Goal: Information Seeking & Learning: Learn about a topic

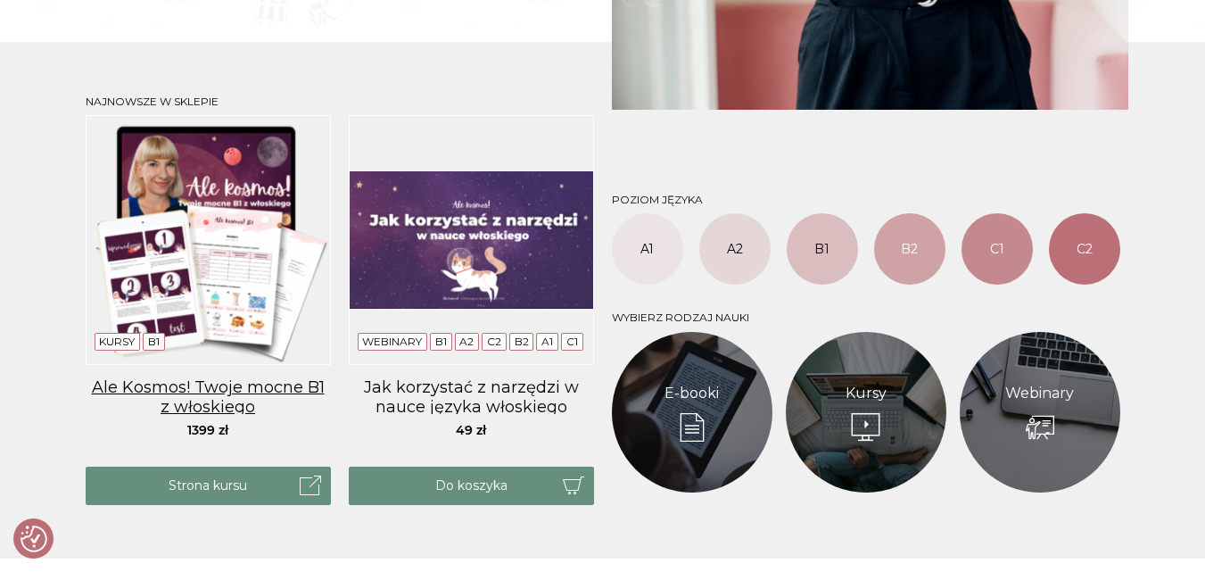
scroll to position [803, 0]
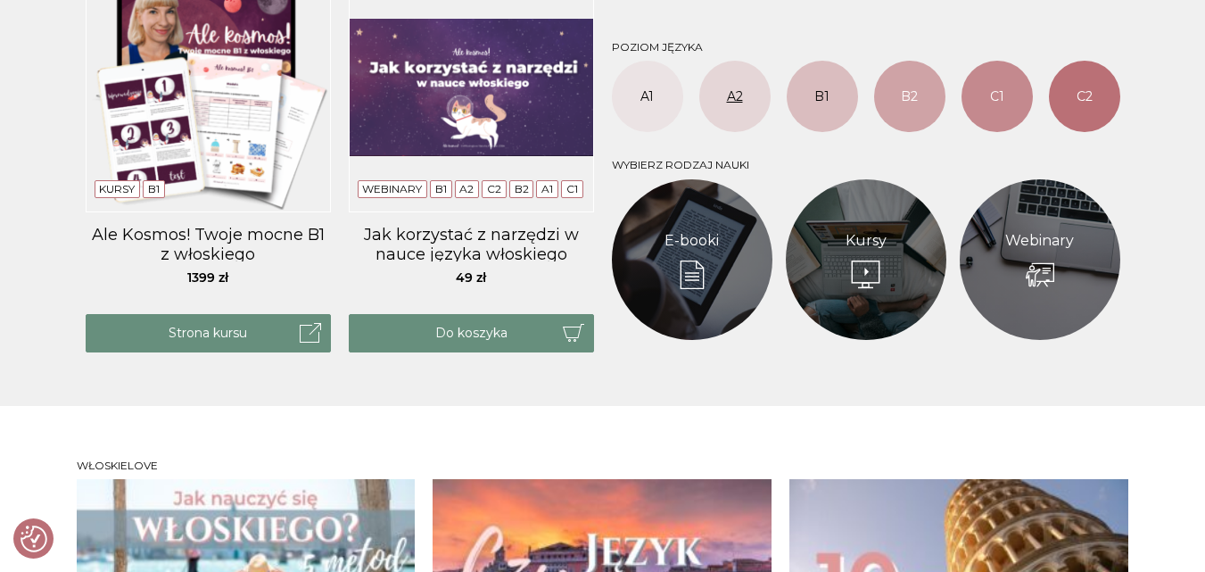
click at [739, 98] on link "A2" at bounding box center [734, 96] width 71 height 71
click at [1086, 93] on link "C2" at bounding box center [1084, 96] width 71 height 71
click at [984, 102] on link "C1" at bounding box center [997, 96] width 71 height 71
click at [914, 97] on link "B2" at bounding box center [909, 96] width 71 height 71
click at [837, 86] on link "B1" at bounding box center [822, 96] width 71 height 71
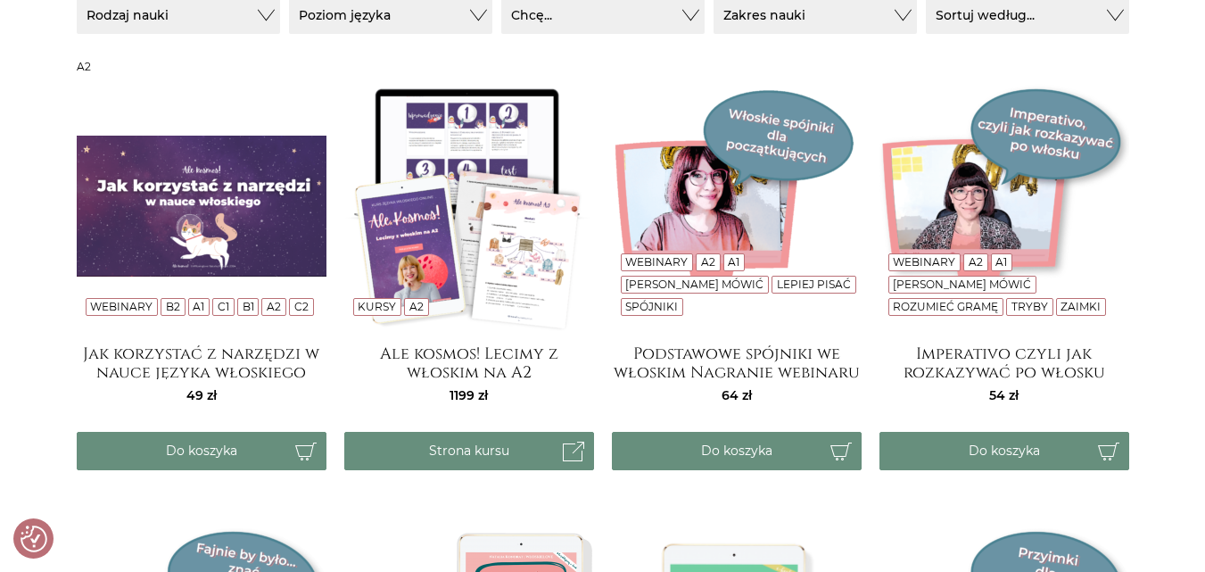
scroll to position [178, 0]
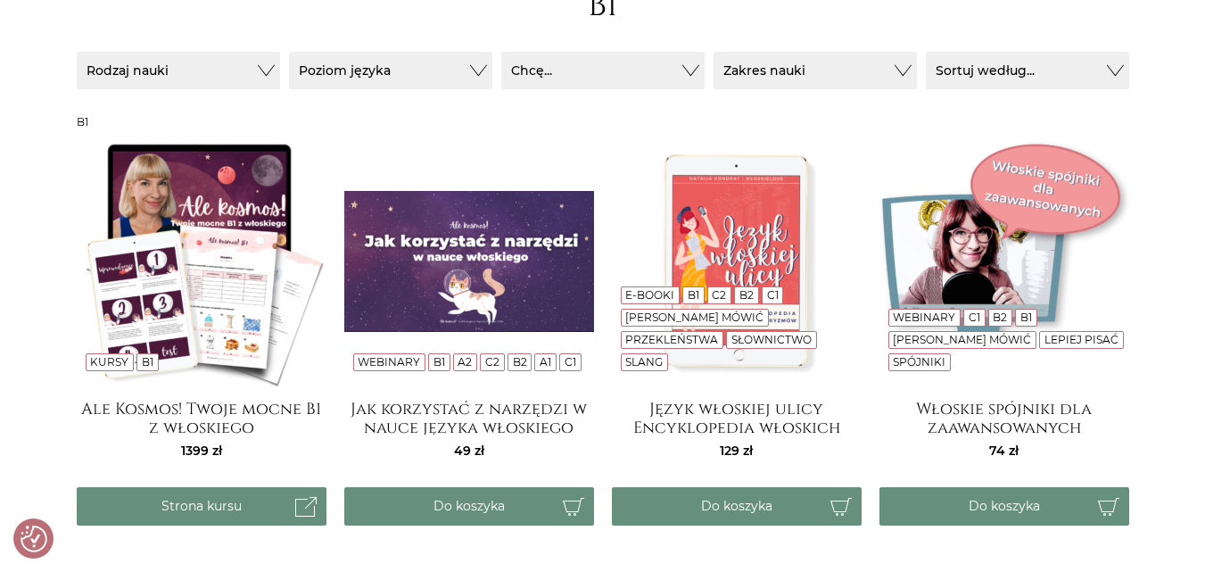
scroll to position [210, 0]
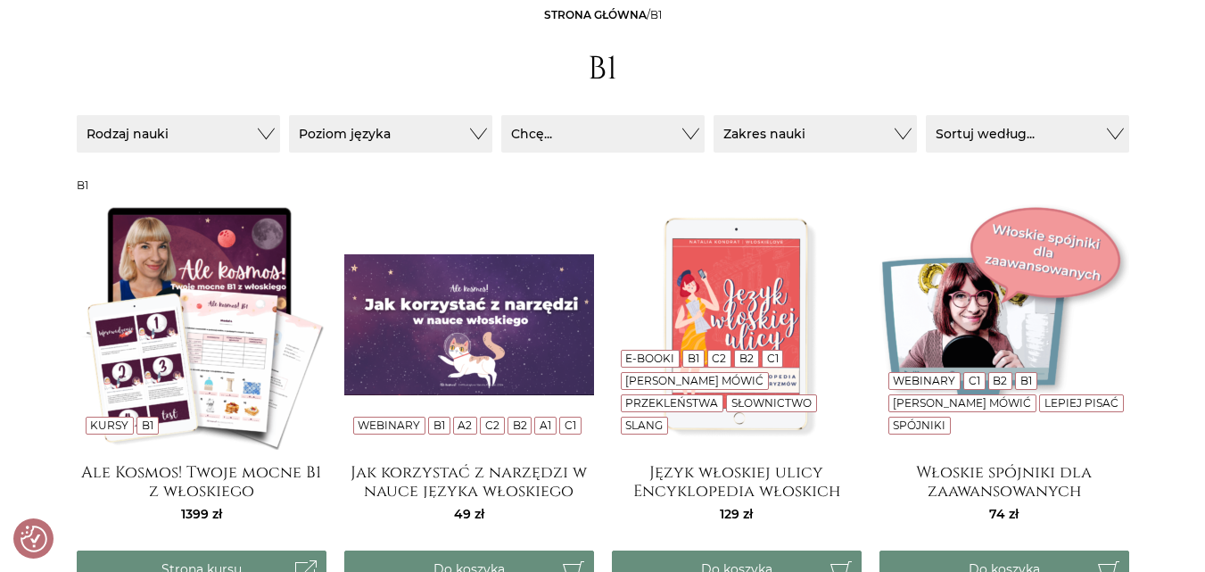
click at [159, 333] on img at bounding box center [202, 325] width 250 height 250
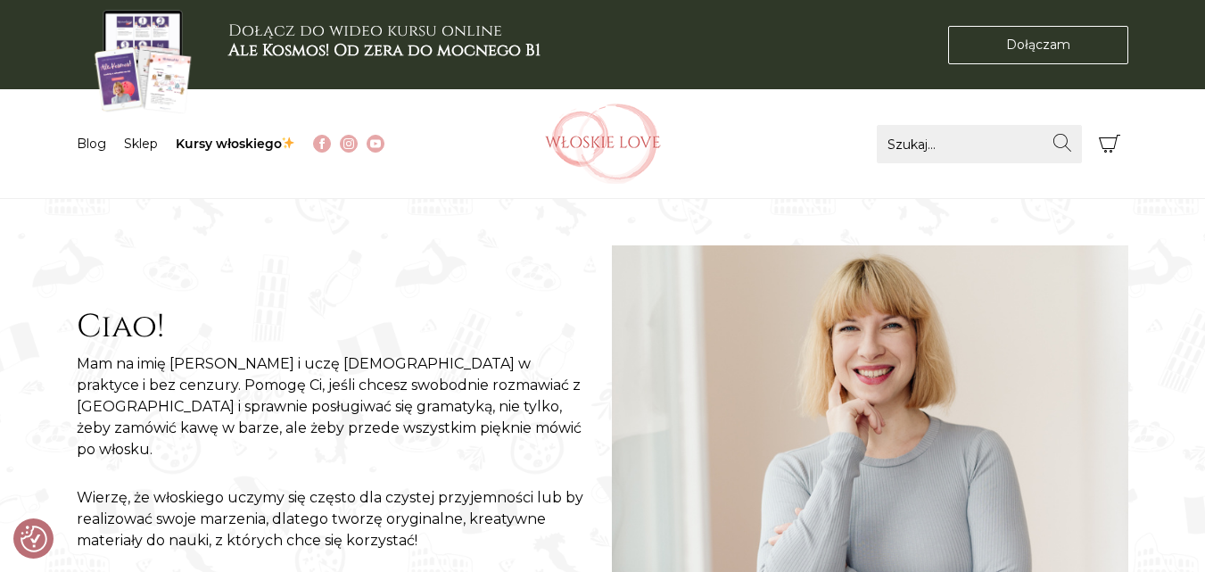
scroll to position [268, 0]
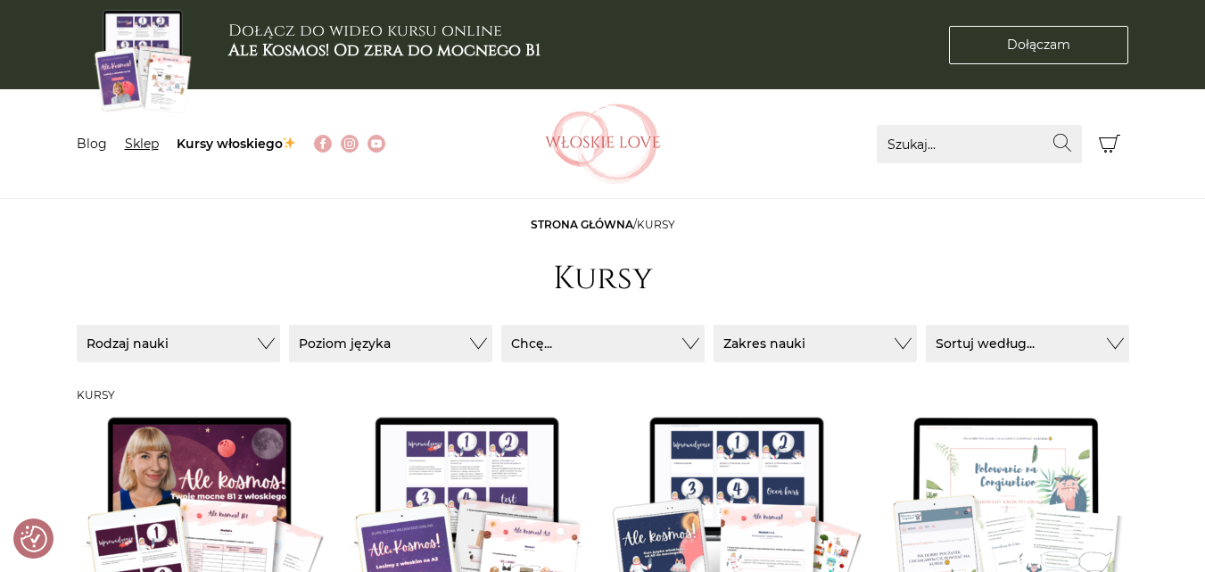
click at [128, 141] on link "Sklep" at bounding box center [142, 144] width 34 height 16
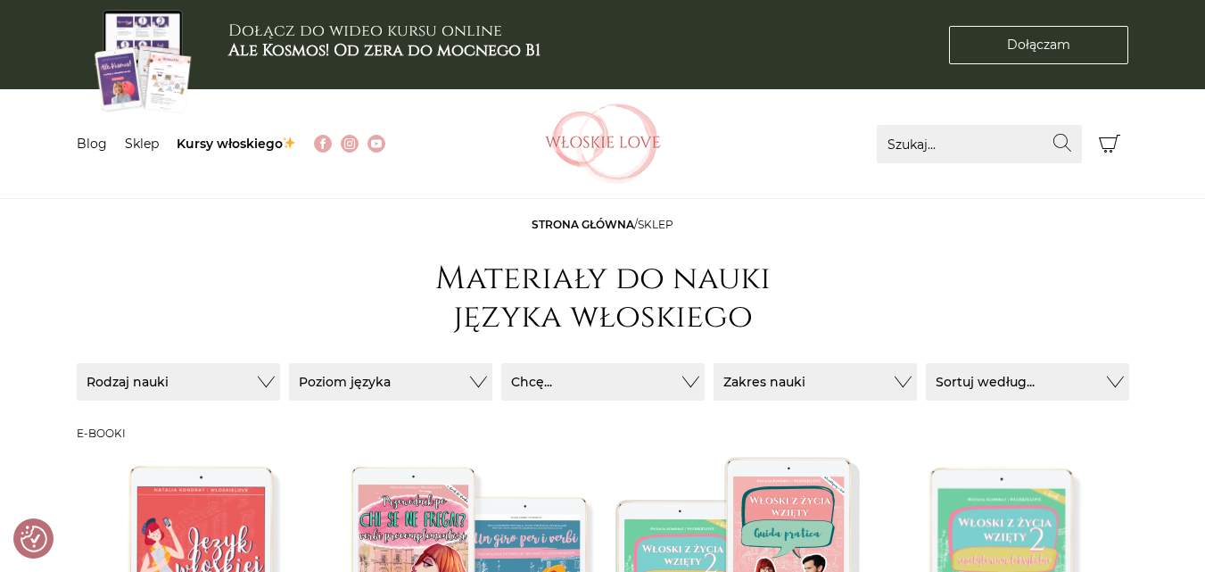
click at [1100, 139] on icon "Koszyk" at bounding box center [1109, 144] width 21 height 18
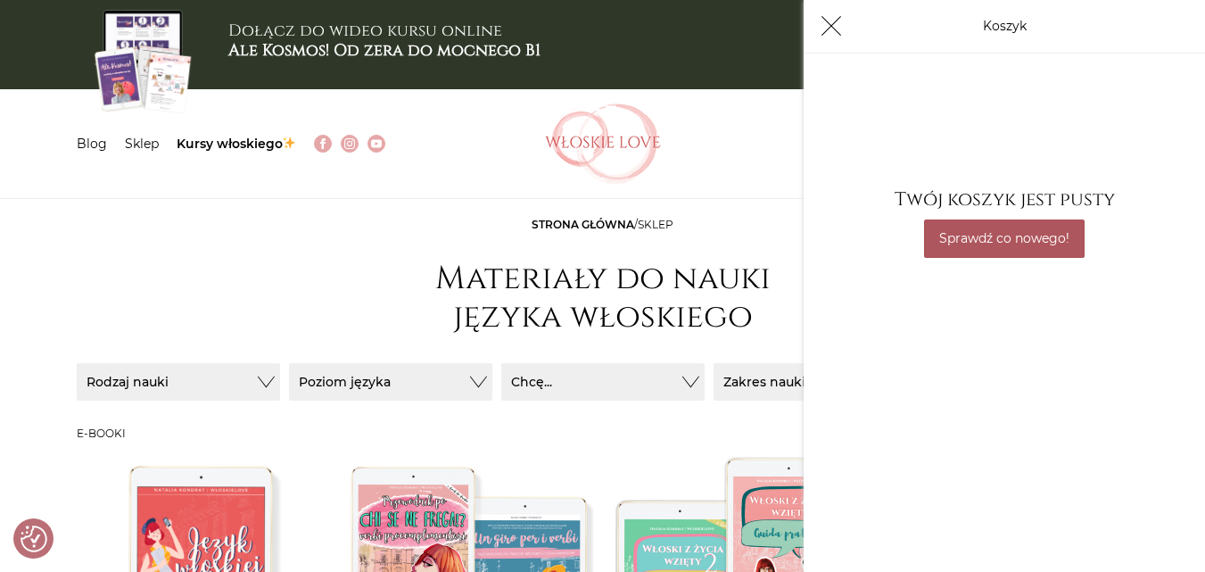
click at [1033, 244] on link "Sprawdź co nowego!" at bounding box center [1004, 238] width 161 height 38
